Goal: Transaction & Acquisition: Purchase product/service

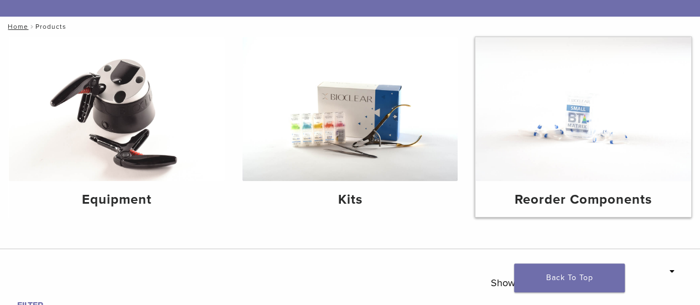
scroll to position [111, 0]
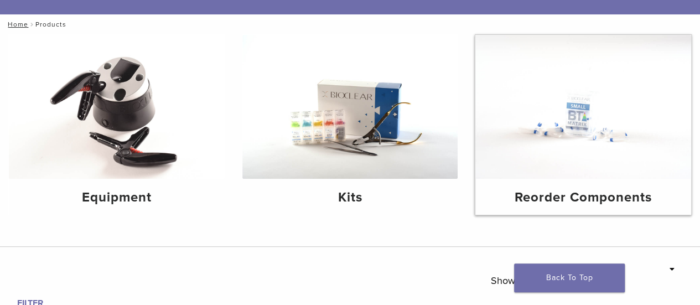
click at [629, 121] on img at bounding box center [583, 107] width 216 height 144
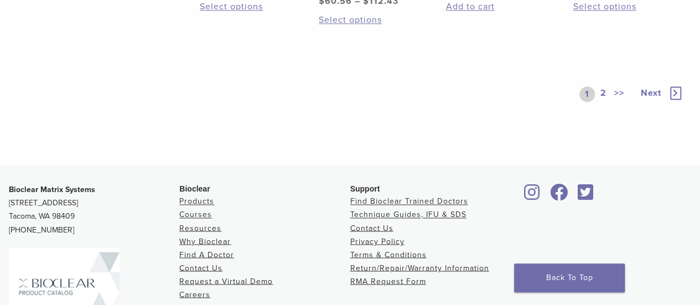
scroll to position [830, 0]
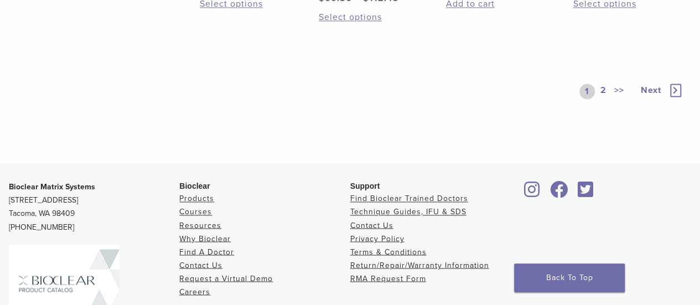
click at [602, 93] on link "2" at bounding box center [603, 91] width 11 height 15
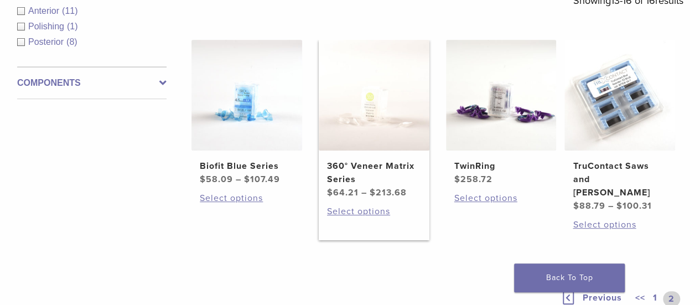
scroll to position [221, 0]
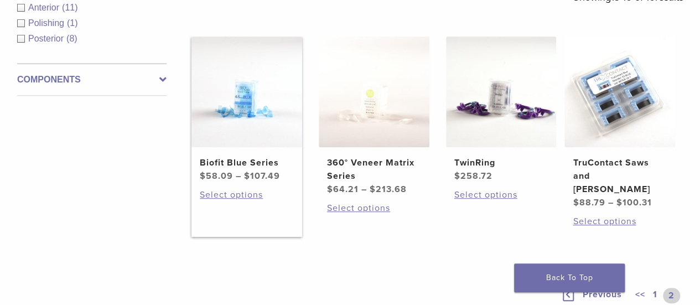
click at [257, 107] on img at bounding box center [247, 92] width 111 height 111
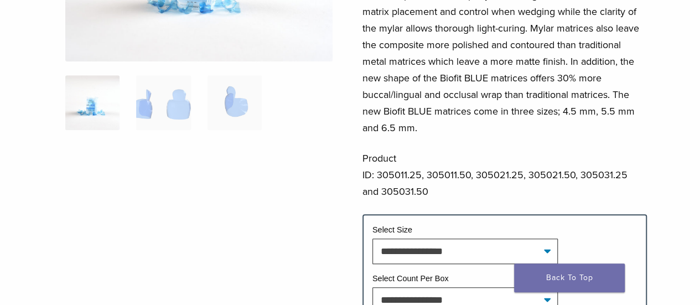
scroll to position [332, 0]
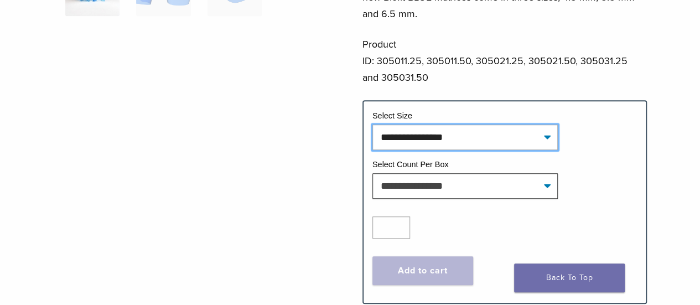
click at [461, 136] on select "**********" at bounding box center [465, 137] width 185 height 25
click at [461, 135] on select "**********" at bounding box center [465, 137] width 185 height 25
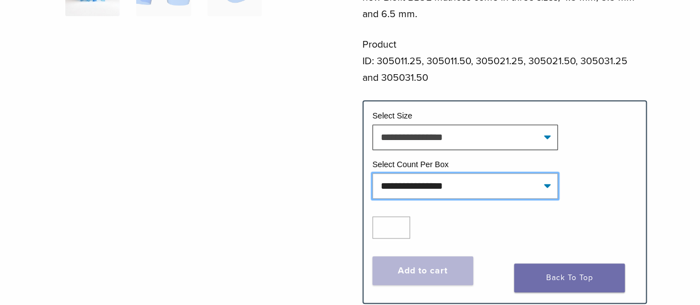
click at [461, 188] on select "**********" at bounding box center [465, 185] width 185 height 25
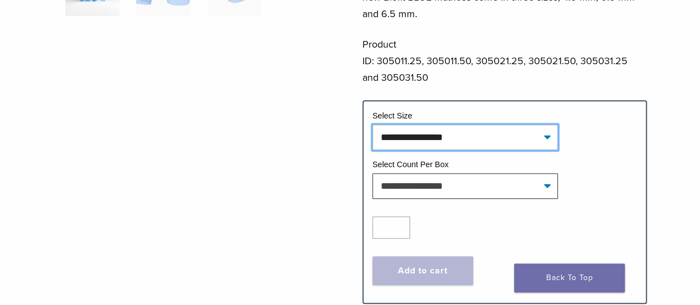
click at [457, 135] on select "**********" at bounding box center [465, 137] width 185 height 25
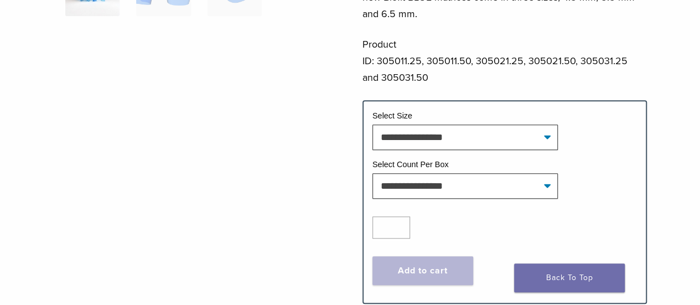
click at [325, 146] on div at bounding box center [198, 27] width 267 height 517
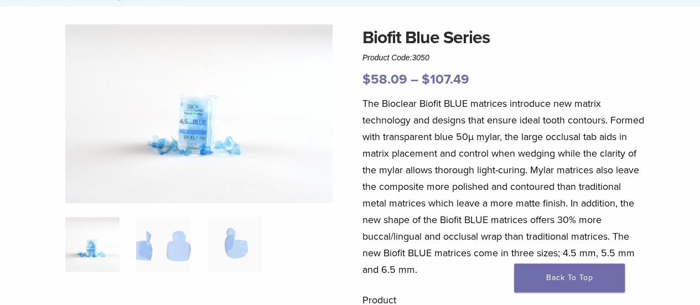
scroll to position [0, 0]
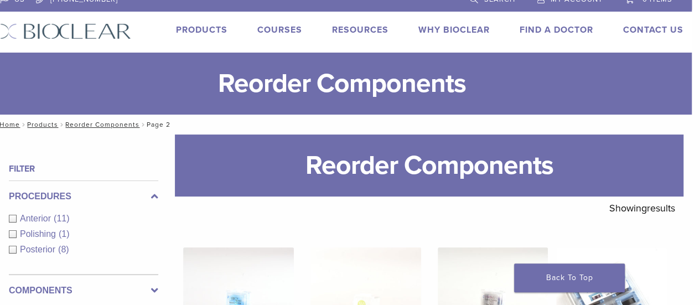
scroll to position [0, 8]
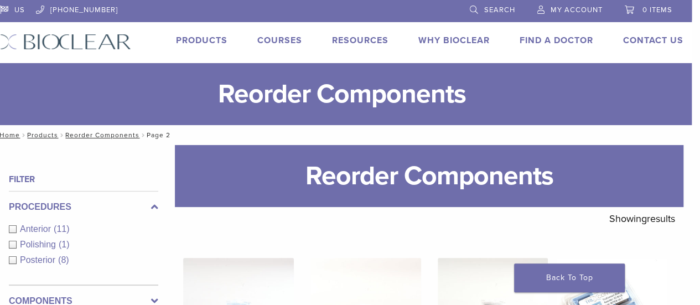
click at [14, 261] on div "Posterior (8)" at bounding box center [83, 260] width 149 height 13
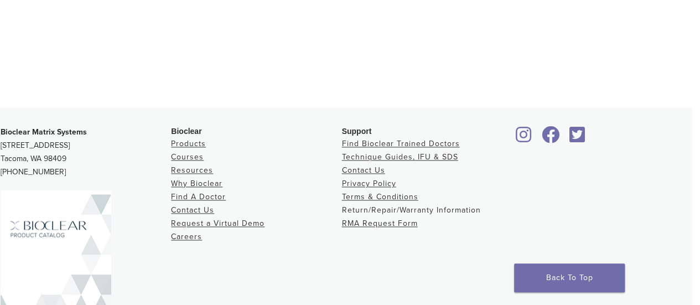
scroll to position [665, 8]
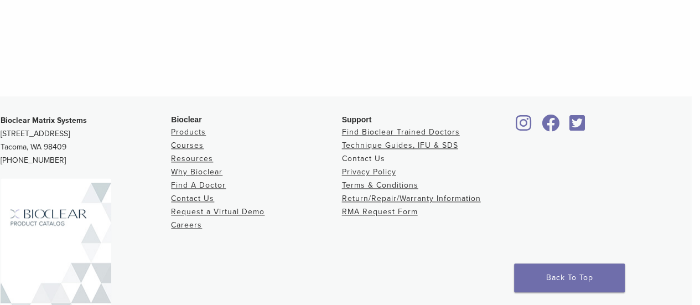
click at [359, 160] on link "Contact Us" at bounding box center [363, 158] width 43 height 9
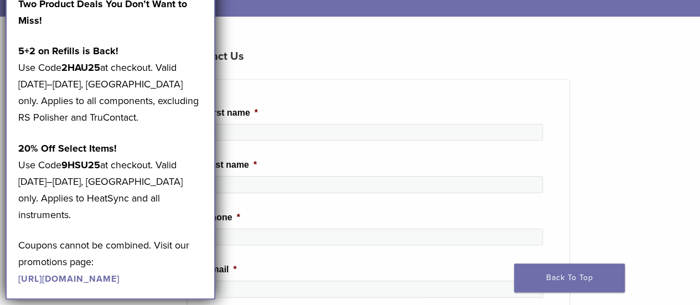
scroll to position [111, 0]
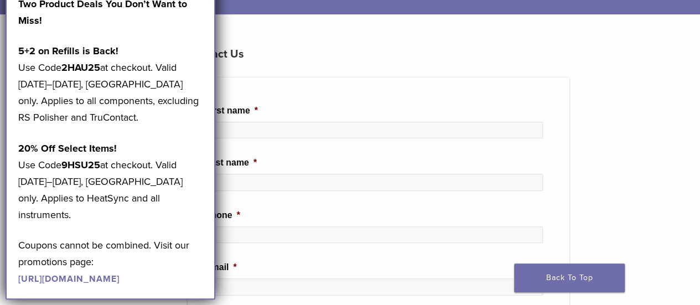
click at [123, 237] on p "Coupons cannot be combined. Visit our promotions page: https://pages.bioclearma…" at bounding box center [110, 262] width 185 height 50
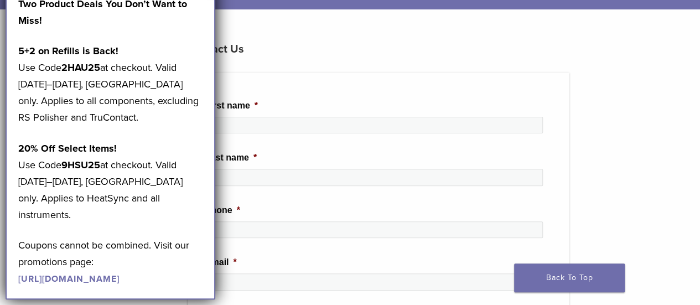
scroll to position [31, 0]
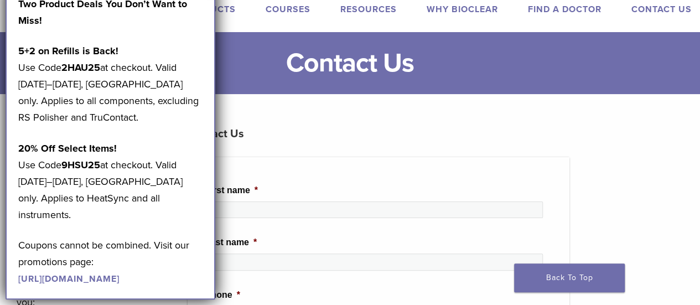
click at [93, 280] on link "[URL][DOMAIN_NAME]" at bounding box center [68, 278] width 101 height 11
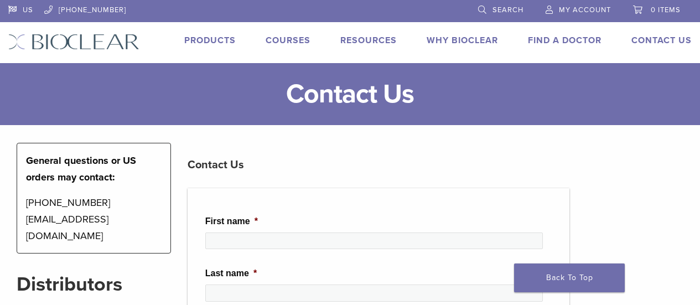
scroll to position [31, 0]
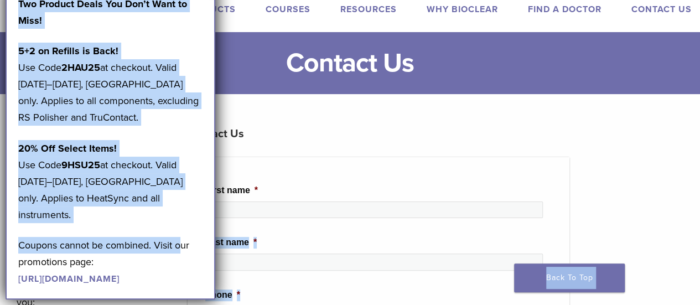
drag, startPoint x: 184, startPoint y: 227, endPoint x: 231, endPoint y: 232, distance: 47.3
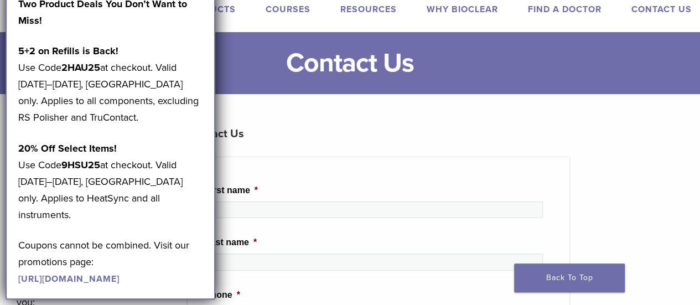
click at [199, 254] on p "Coupons cannot be combined. Visit our promotions page: https://pages.bioclearma…" at bounding box center [110, 262] width 185 height 50
click at [272, 244] on li "Last name *" at bounding box center [378, 257] width 346 height 43
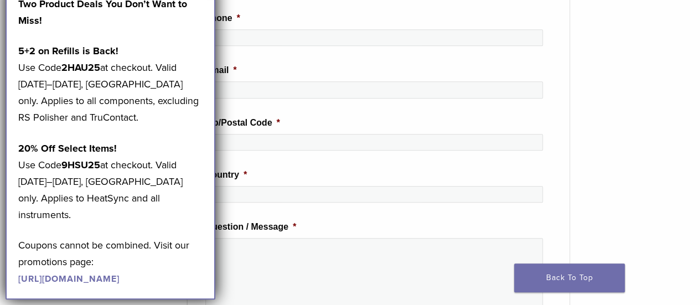
scroll to position [529, 0]
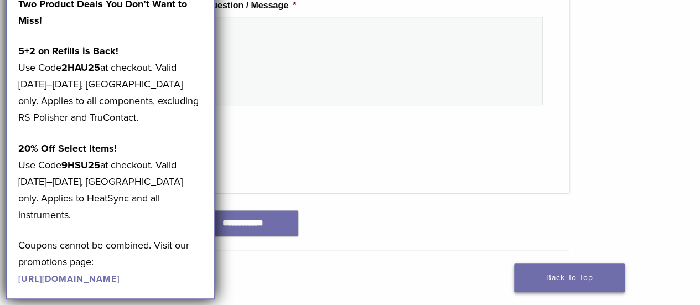
click at [562, 282] on link "Back To Top" at bounding box center [569, 277] width 111 height 29
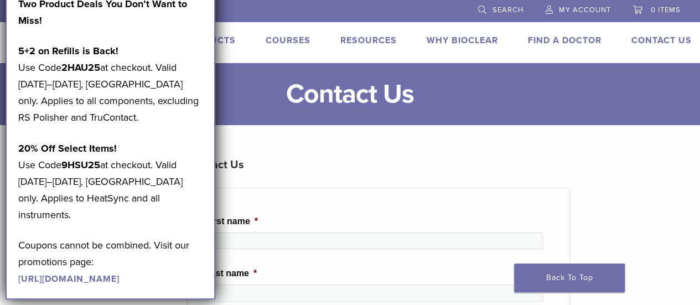
click at [139, 26] on p "Two Product Deals You Don’t Want to Miss!" at bounding box center [110, 12] width 185 height 33
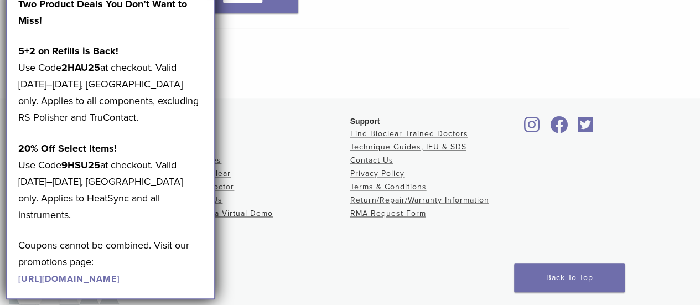
scroll to position [751, 0]
click at [372, 157] on link "Contact Us" at bounding box center [371, 161] width 43 height 9
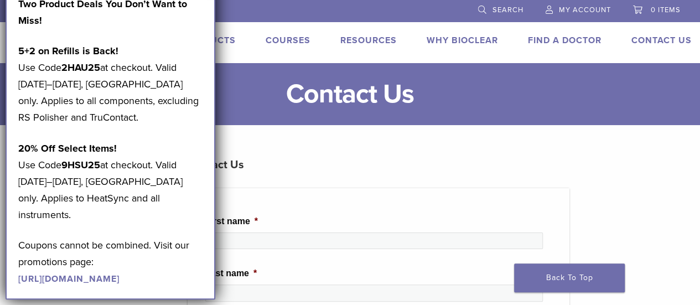
drag, startPoint x: 116, startPoint y: 32, endPoint x: 257, endPoint y: 50, distance: 142.4
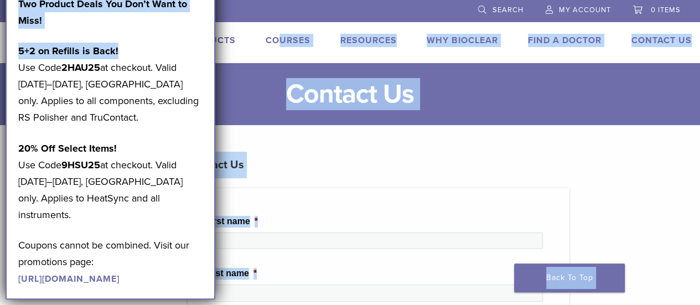
click at [184, 14] on p "Two Product Deals You Don’t Want to Miss!" at bounding box center [110, 12] width 185 height 33
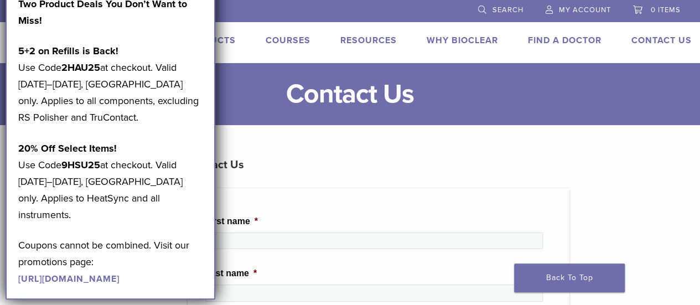
click at [208, 3] on div "Two Product Deals You Don’t Want to Miss! 5+2 on Refills is Back! Use Code 2HAU…" at bounding box center [111, 141] width 210 height 317
click at [167, 65] on p "5+2 on Refills is Back! Use Code 2HAU25 at checkout. Valid [DATE]–[DATE], [GEOG…" at bounding box center [110, 84] width 185 height 83
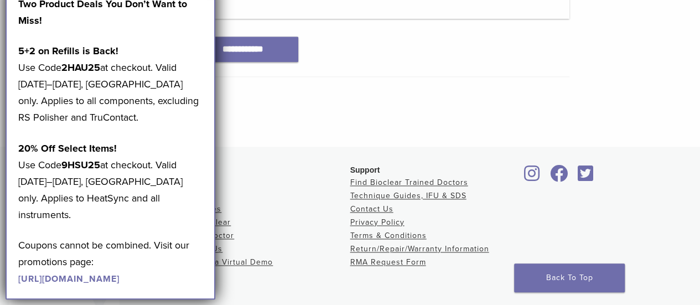
scroll to position [695, 0]
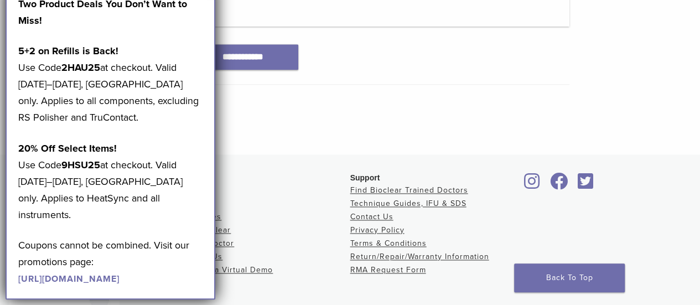
drag, startPoint x: 135, startPoint y: 135, endPoint x: 217, endPoint y: 148, distance: 83.5
click at [211, 147] on div "Two Product Deals You Don’t Want to Miss! 5+2 on Refills is Back! Use Code 2HAU…" at bounding box center [111, 141] width 210 height 317
click at [280, 108] on p at bounding box center [379, 105] width 382 height 17
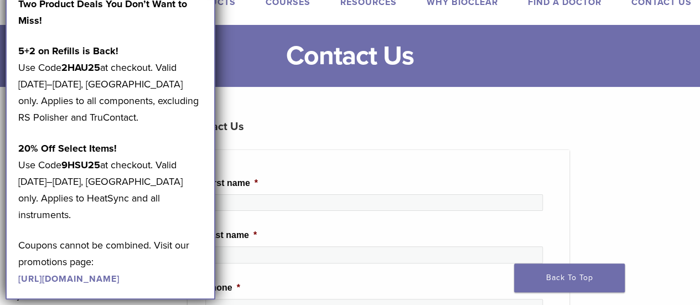
scroll to position [0, 0]
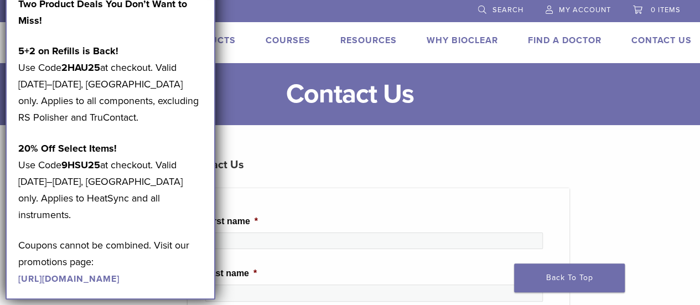
click at [297, 159] on h3 "Contact Us" at bounding box center [379, 165] width 382 height 27
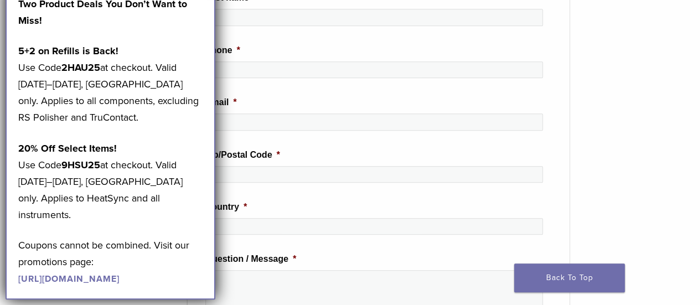
scroll to position [277, 0]
click at [149, 302] on div "**********" at bounding box center [93, 219] width 171 height 707
